Goal: Information Seeking & Learning: Learn about a topic

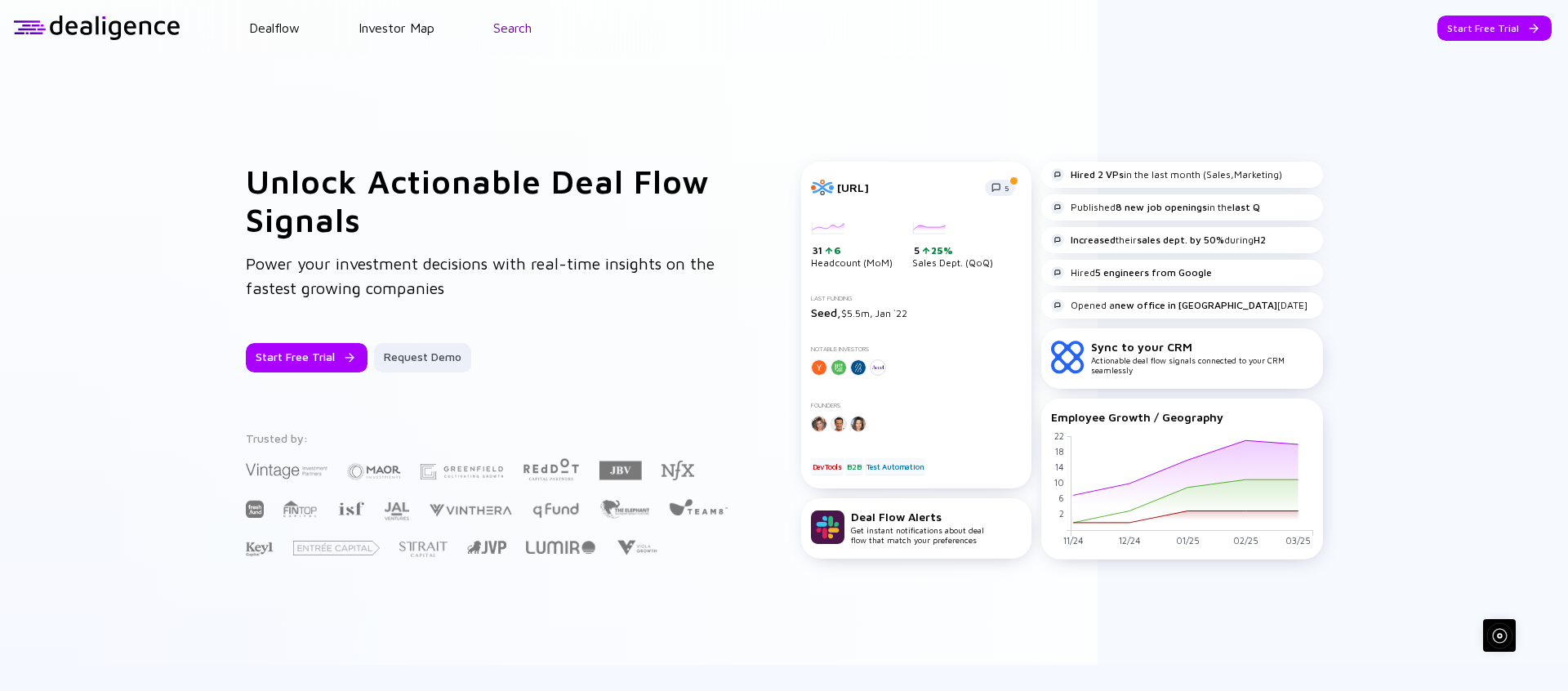
click at [514, 31] on link "Search" at bounding box center [513, 28] width 39 height 15
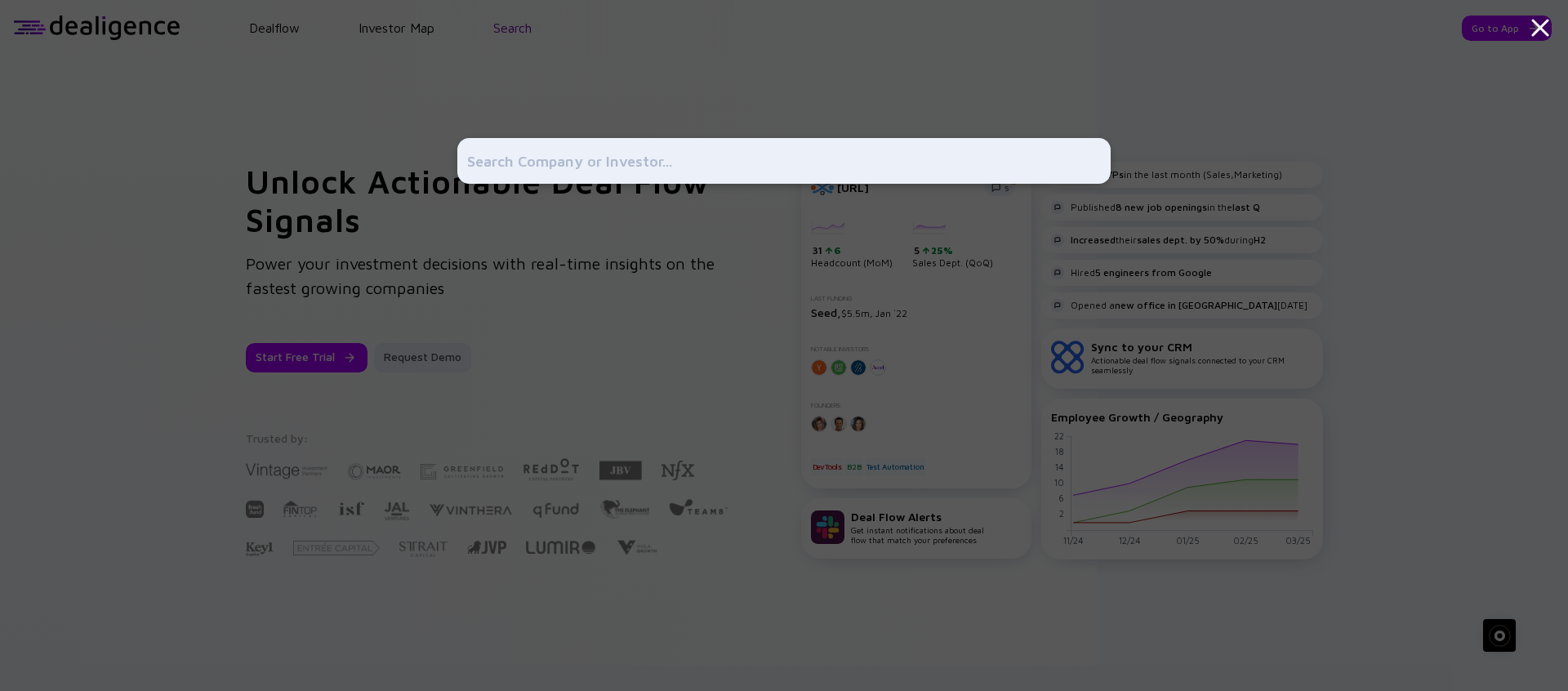
type input "v"
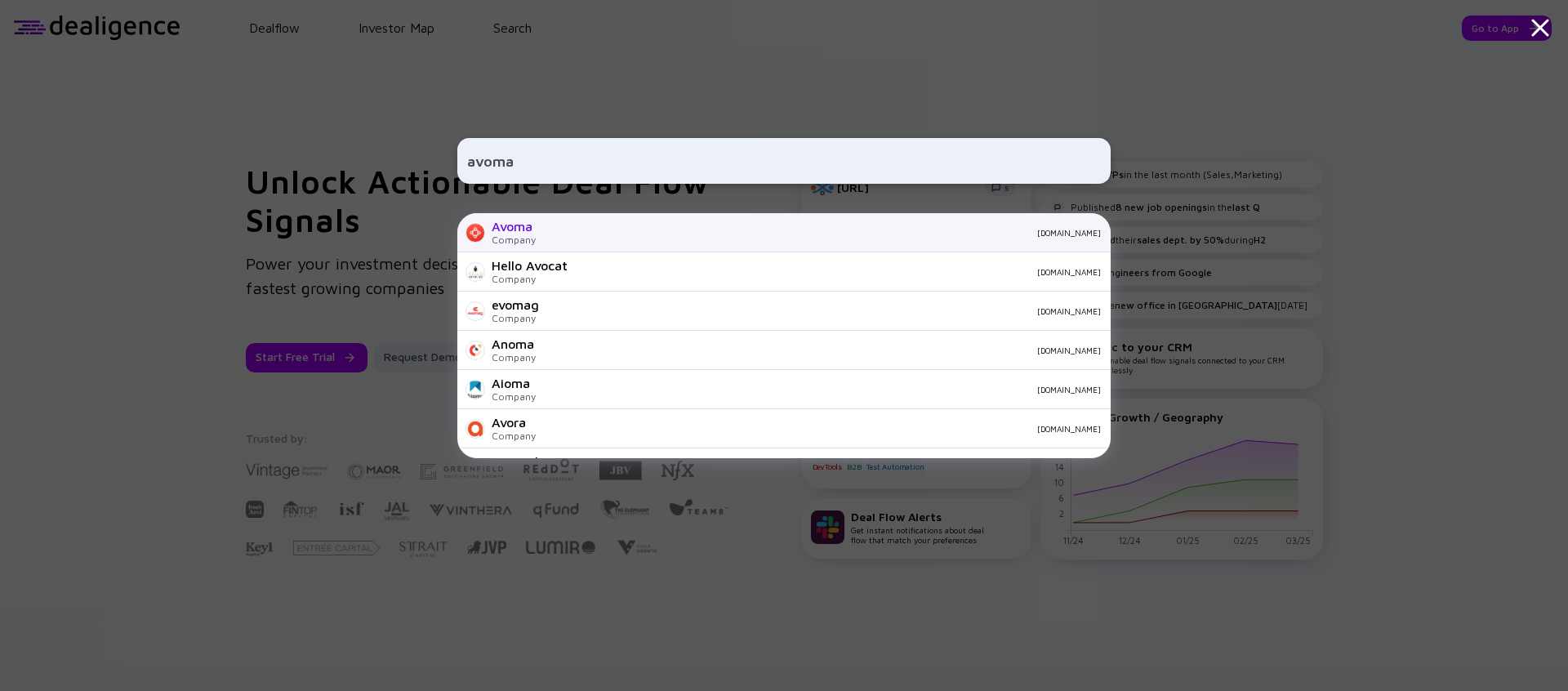
type input "avoma"
click at [577, 230] on div "[DOMAIN_NAME]" at bounding box center [824, 233] width 552 height 10
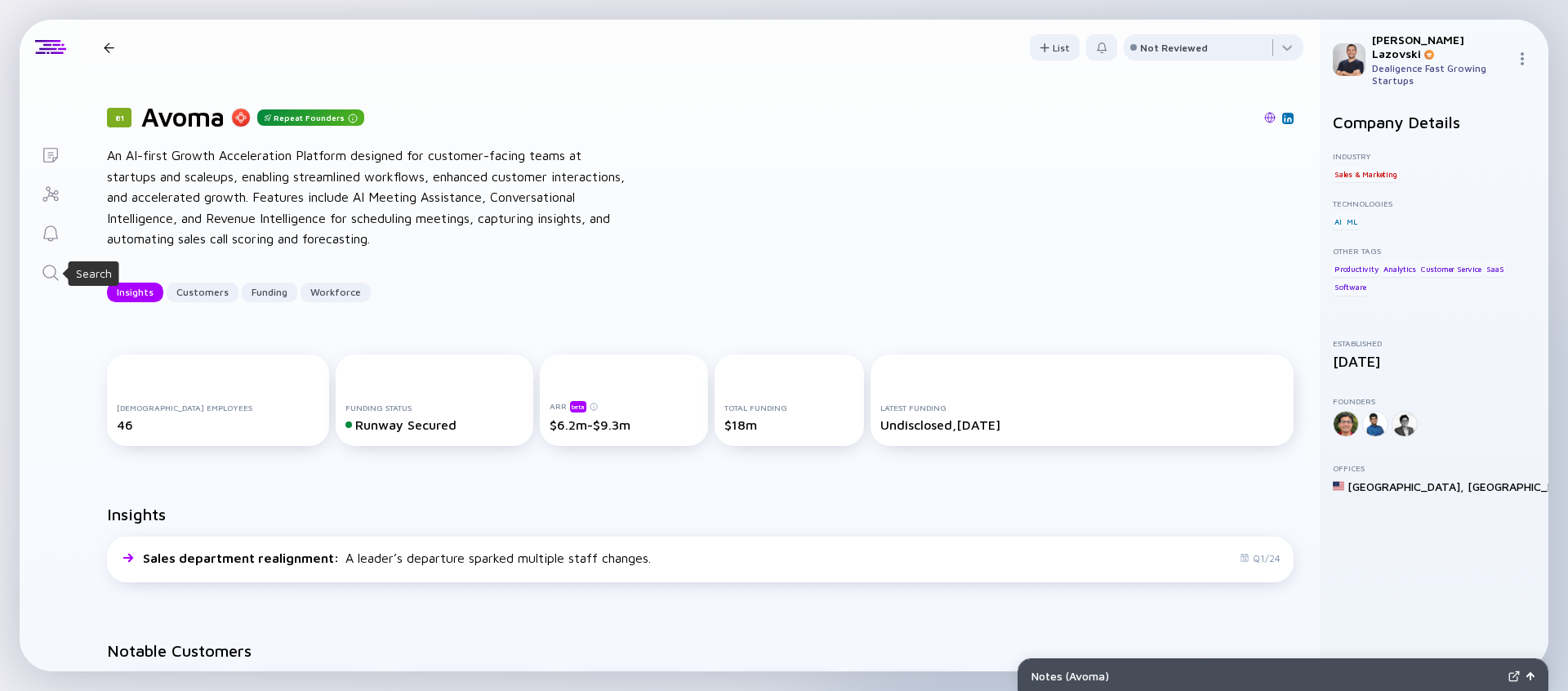
click at [48, 269] on icon "Search" at bounding box center [50, 273] width 19 height 19
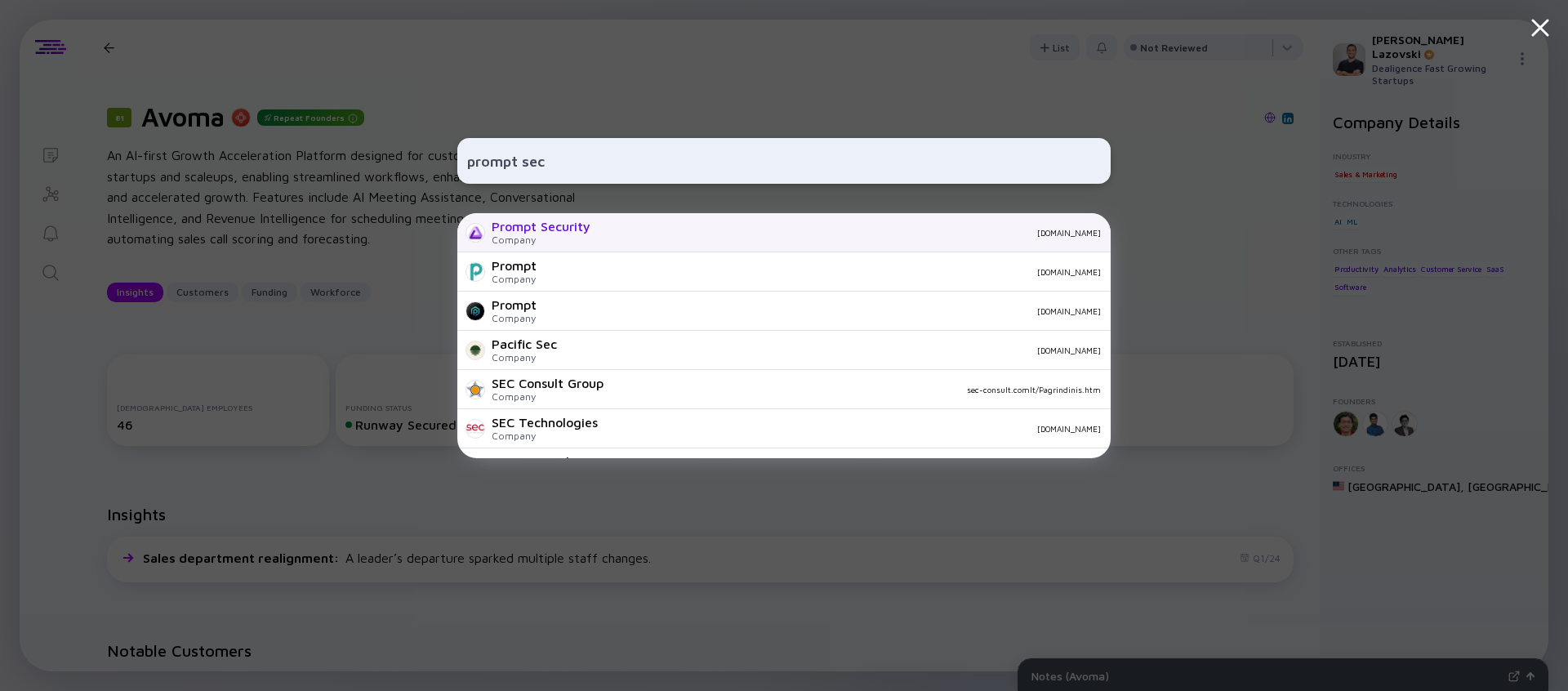
type input "prompt sec"
click at [584, 219] on div "Prompt Security" at bounding box center [541, 226] width 99 height 15
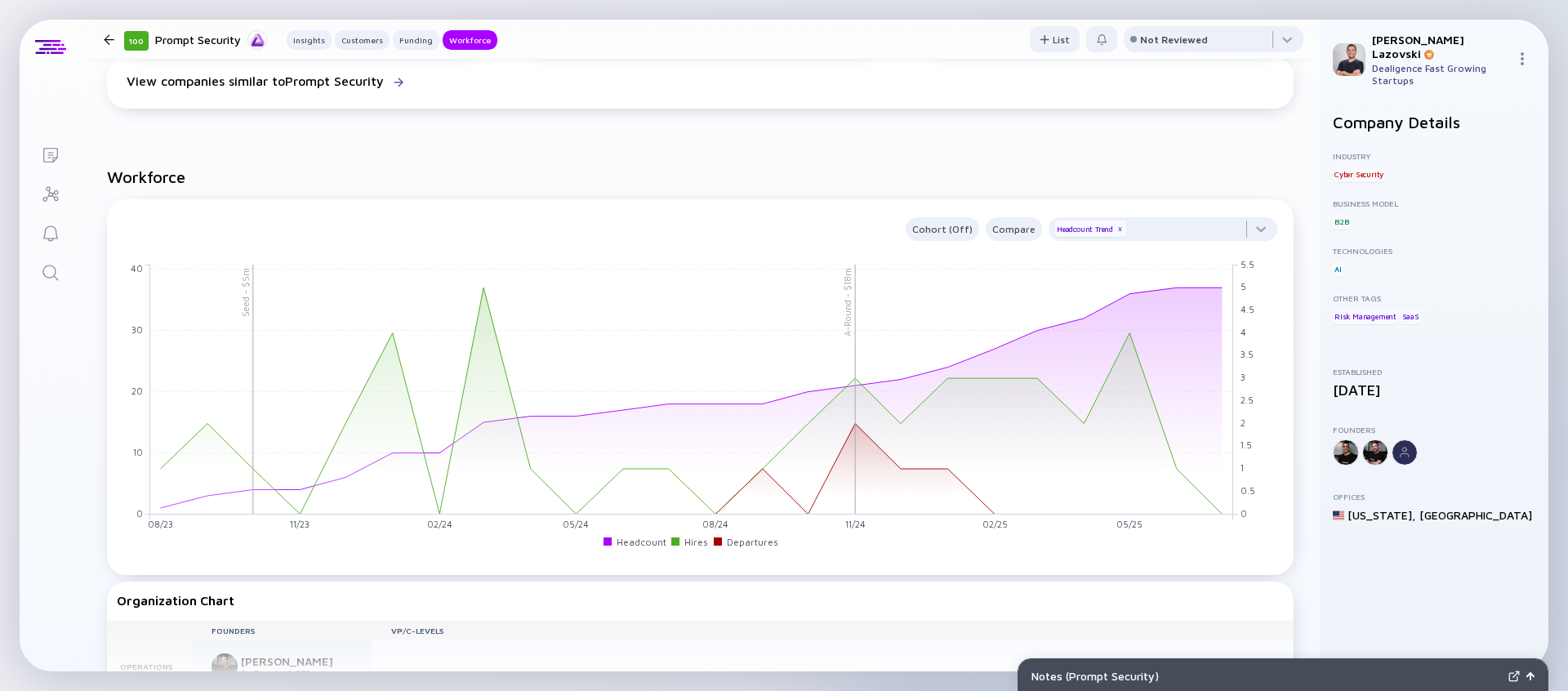
scroll to position [1546, 0]
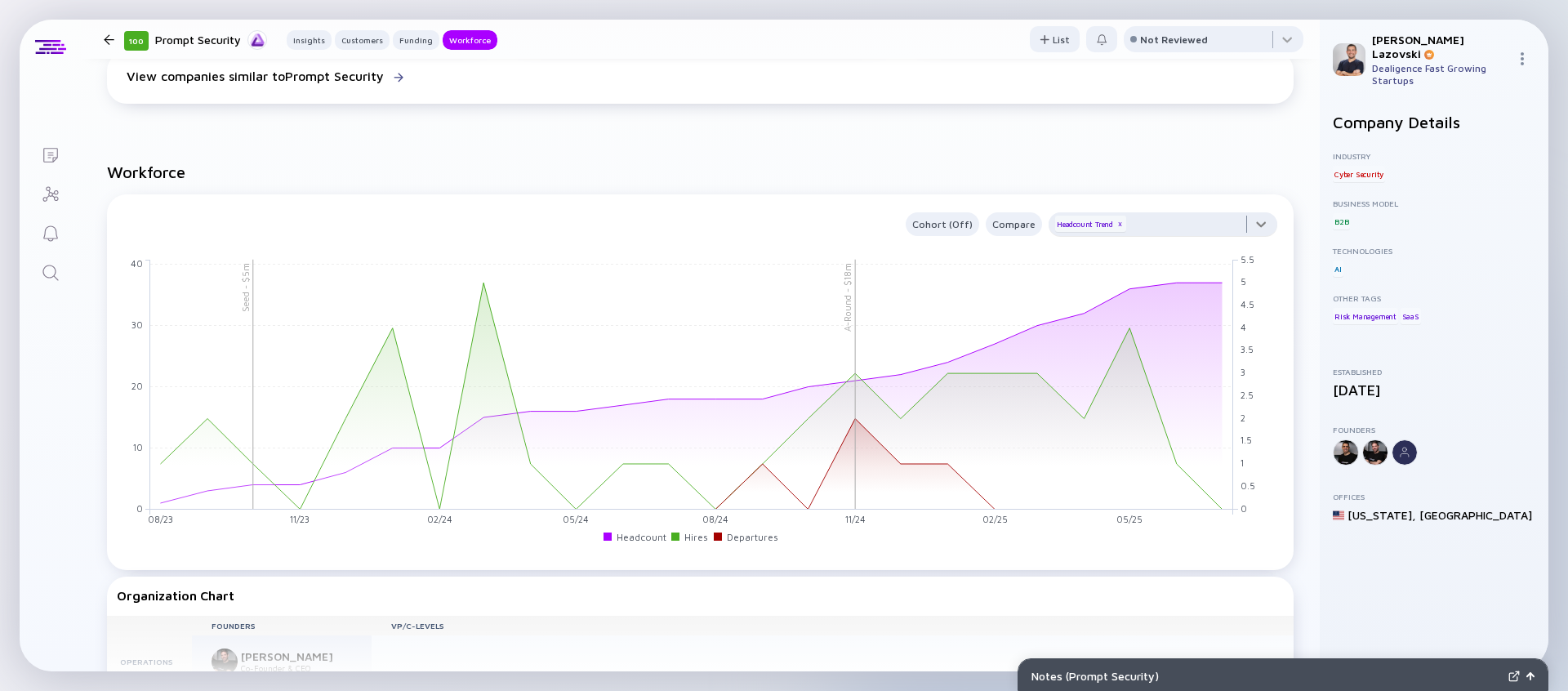
click at [1161, 224] on div at bounding box center [1162, 228] width 228 height 32
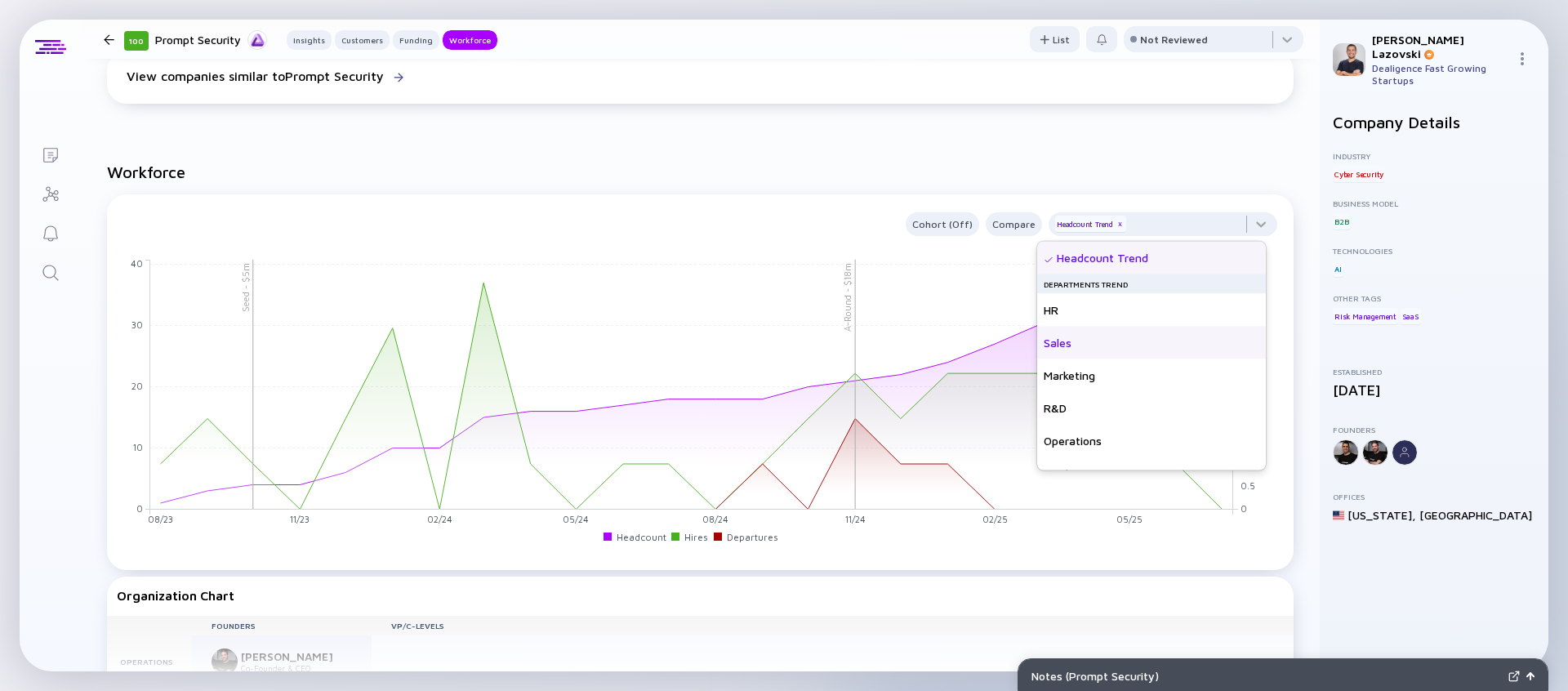
click at [1135, 345] on div "Sales" at bounding box center [1150, 343] width 228 height 32
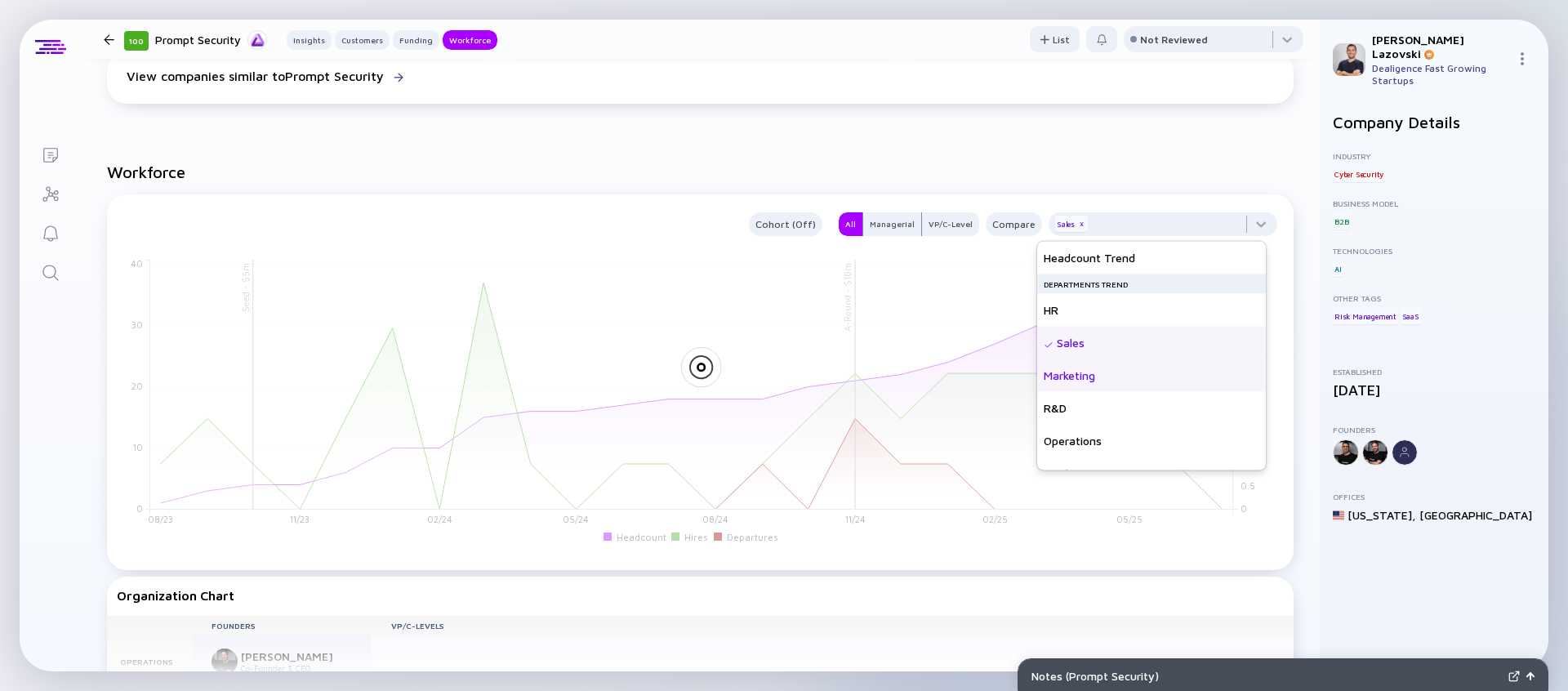
click at [1135, 374] on div "Marketing" at bounding box center [1150, 375] width 228 height 32
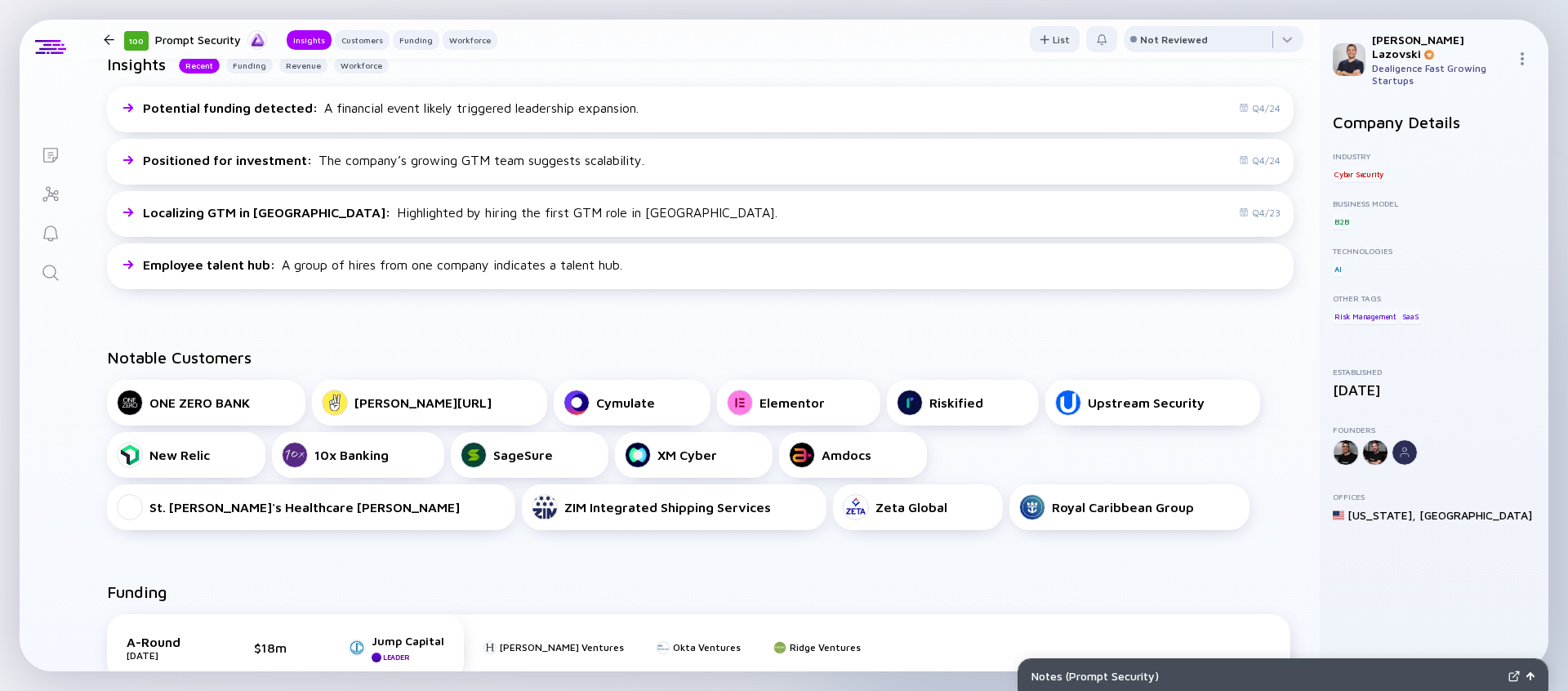
scroll to position [404, 0]
